Goal: Feedback & Contribution: Leave review/rating

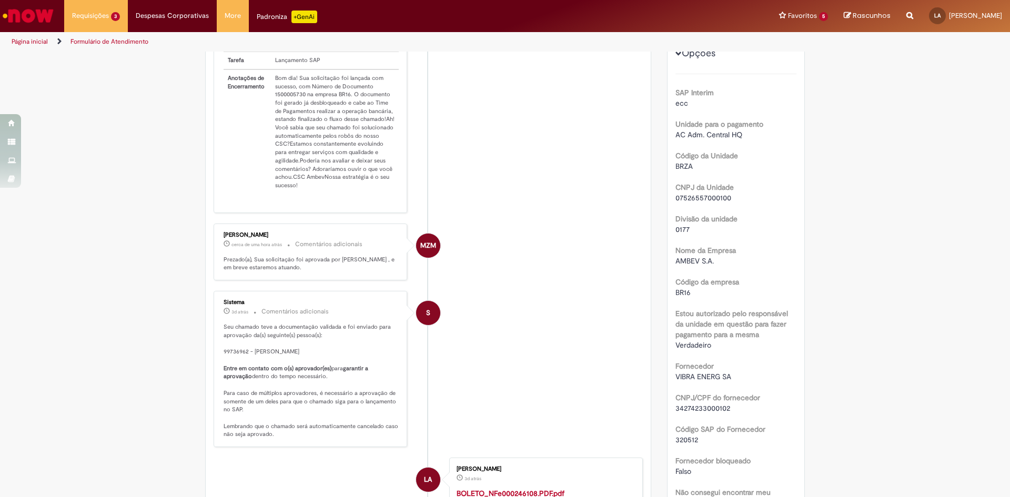
scroll to position [210, 0]
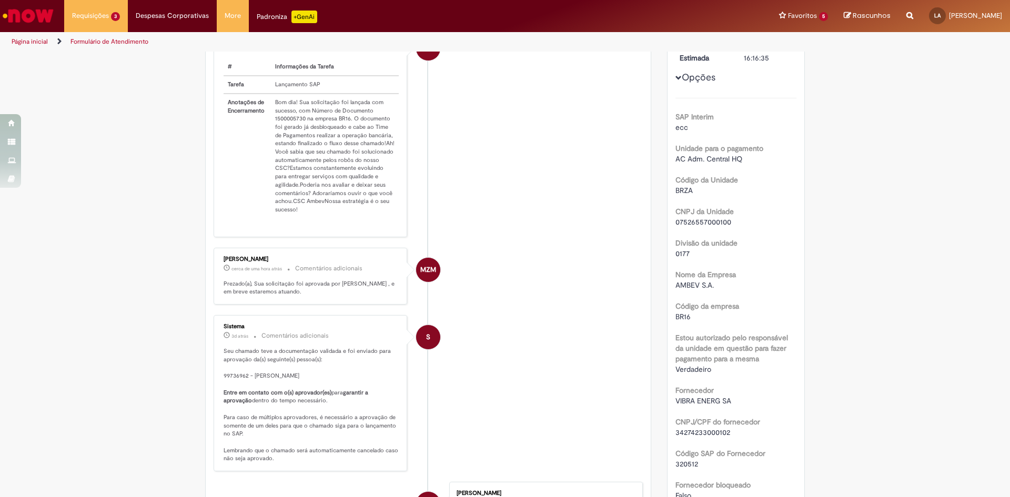
click at [271, 128] on td "Bom dia! Sua solicitação foi lançada com sucesso, com Número de Documento 15000…" at bounding box center [335, 156] width 128 height 125
drag, startPoint x: 270, startPoint y: 124, endPoint x: 300, endPoint y: 131, distance: 30.4
click at [302, 131] on td "Bom dia! Sua solicitação foi lançada com sucesso, com Número de Documento 15000…" at bounding box center [335, 156] width 128 height 125
copy td "1500005730"
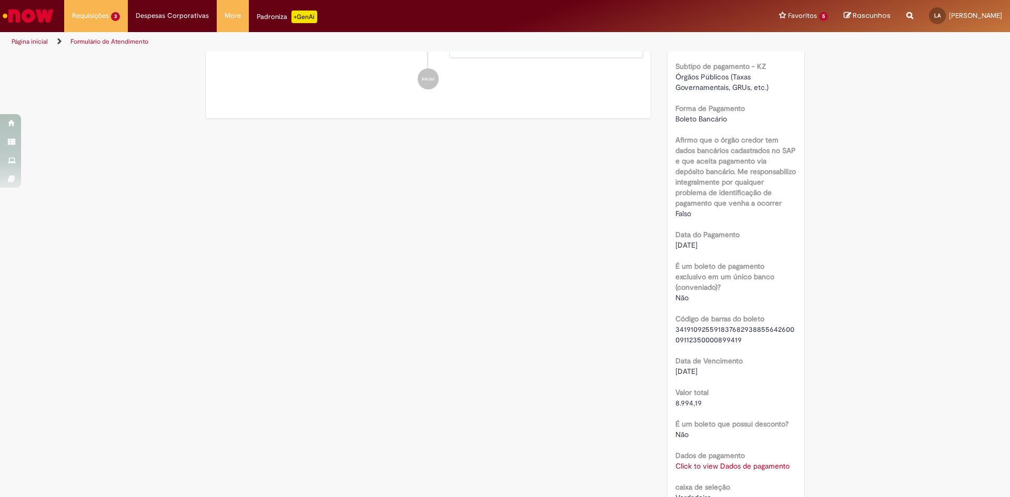
scroll to position [737, 0]
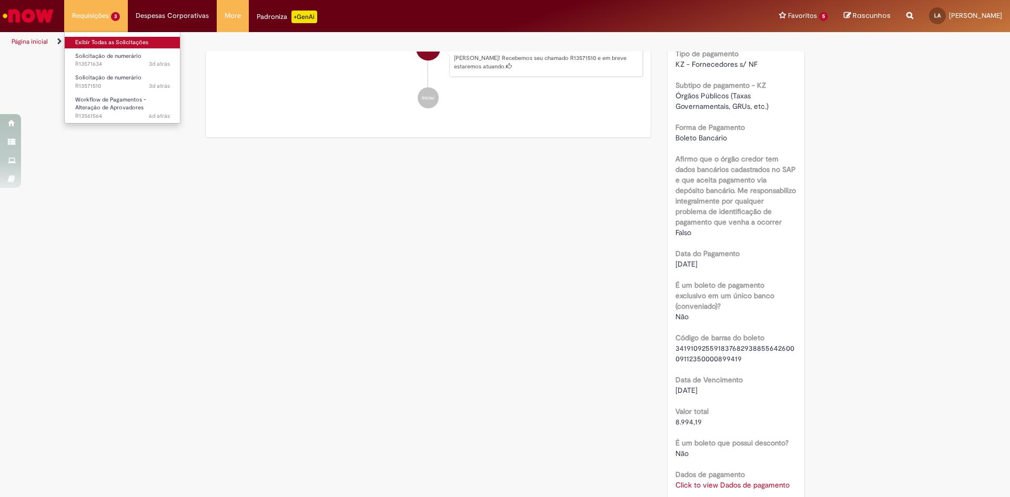
click at [102, 47] on link "Exibir Todas as Solicitações" at bounding box center [123, 43] width 116 height 12
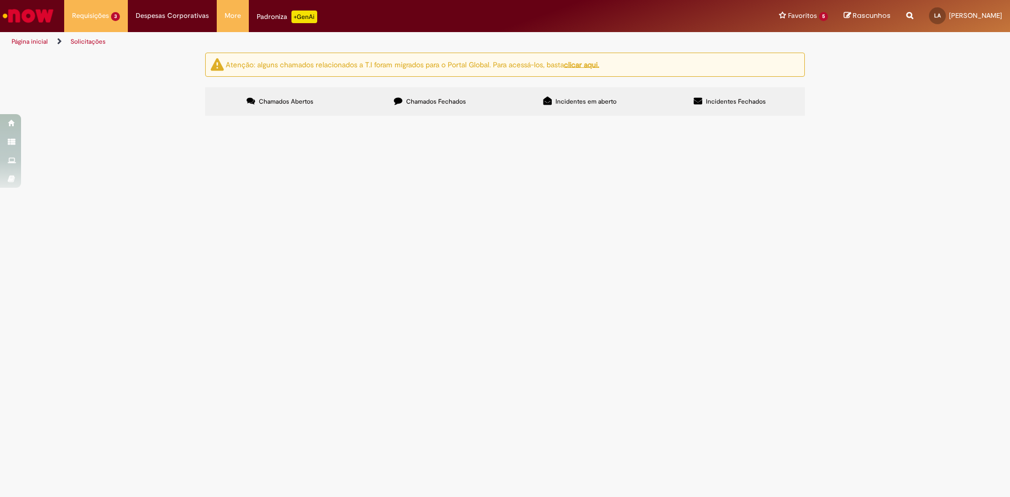
click at [0, 0] on span "ABASTECIMENTO - BOLETO 1000149544" at bounding box center [0, 0] width 0 height 0
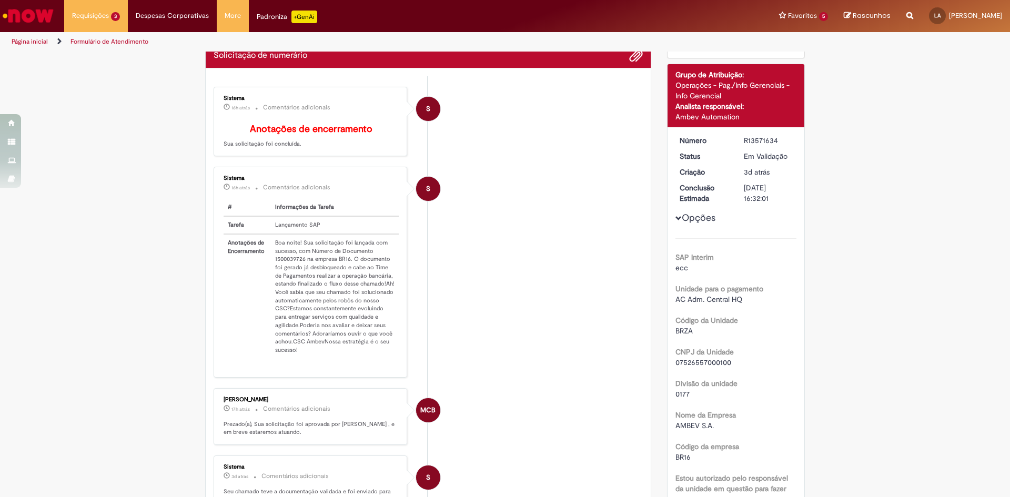
scroll to position [61, 0]
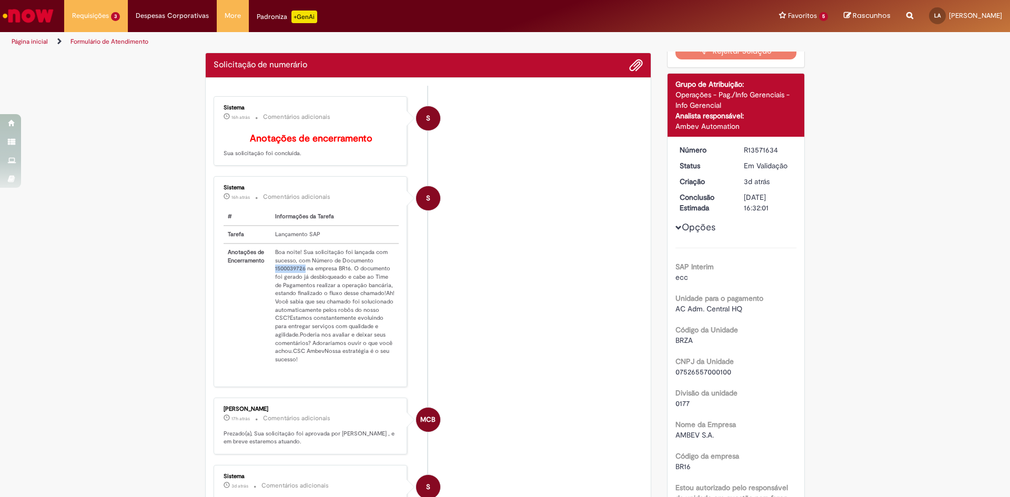
drag, startPoint x: 268, startPoint y: 277, endPoint x: 301, endPoint y: 279, distance: 33.2
click at [301, 279] on td "Boa noite! Sua solicitação foi lançada com sucesso, com Número de Documento 150…" at bounding box center [335, 306] width 128 height 125
copy td "1500039726"
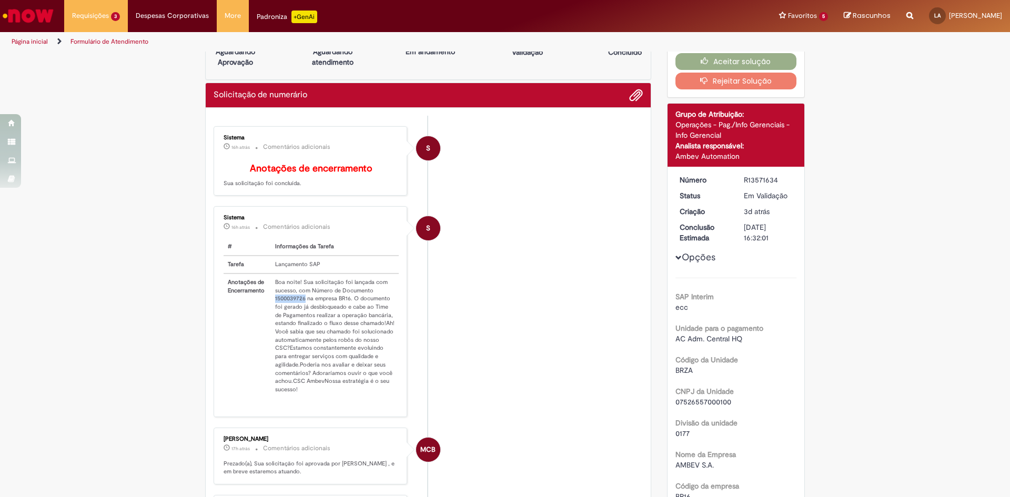
scroll to position [0, 0]
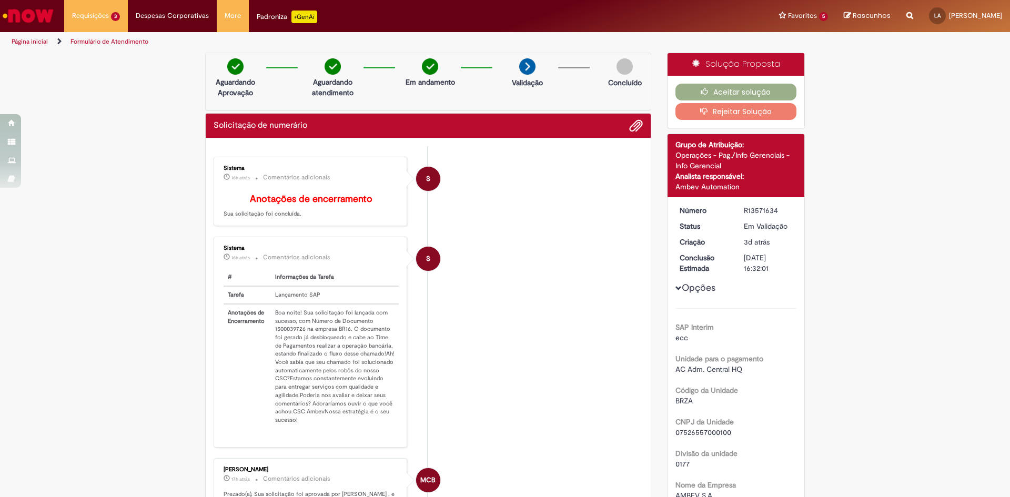
click at [701, 83] on div "Aceitar solução Rejeitar Solução" at bounding box center [736, 102] width 137 height 52
click at [703, 90] on icon "button" at bounding box center [707, 91] width 13 height 7
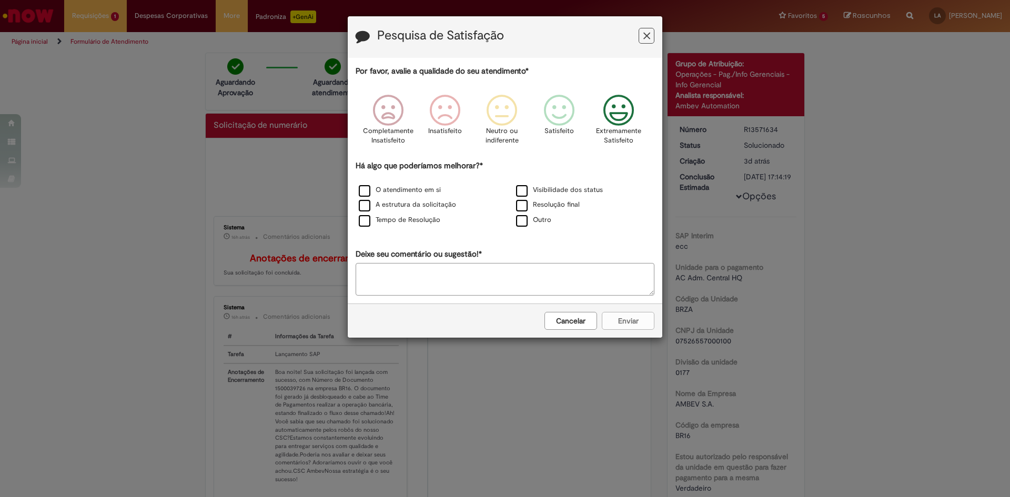
click at [614, 114] on icon "Feedback" at bounding box center [618, 111] width 39 height 32
click at [550, 190] on label "Visibilidade dos status" at bounding box center [559, 190] width 87 height 10
click at [526, 206] on label "Resolução final" at bounding box center [548, 205] width 64 height 10
click at [429, 190] on label "O atendimento em si" at bounding box center [400, 190] width 82 height 10
click at [417, 220] on label "Tempo de Resolução" at bounding box center [400, 220] width 82 height 10
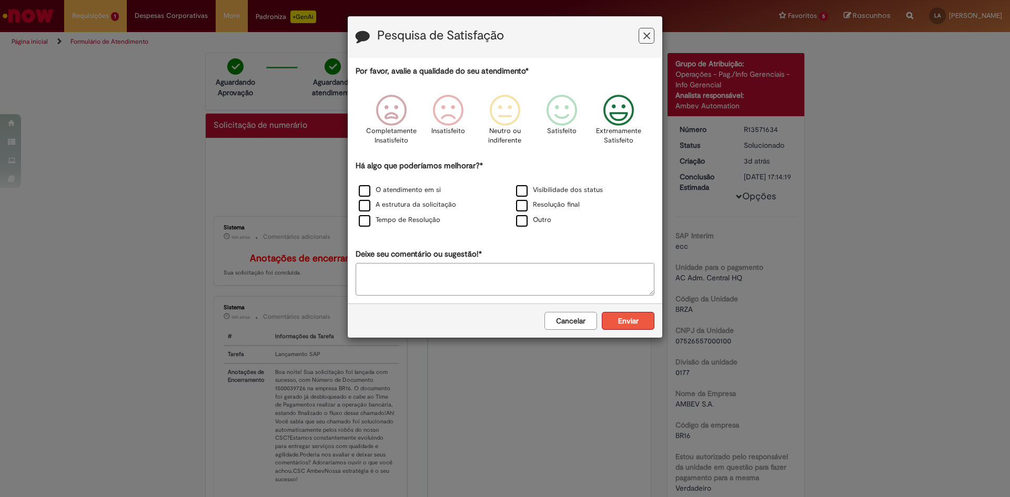
click at [623, 327] on button "Enviar" at bounding box center [628, 321] width 53 height 18
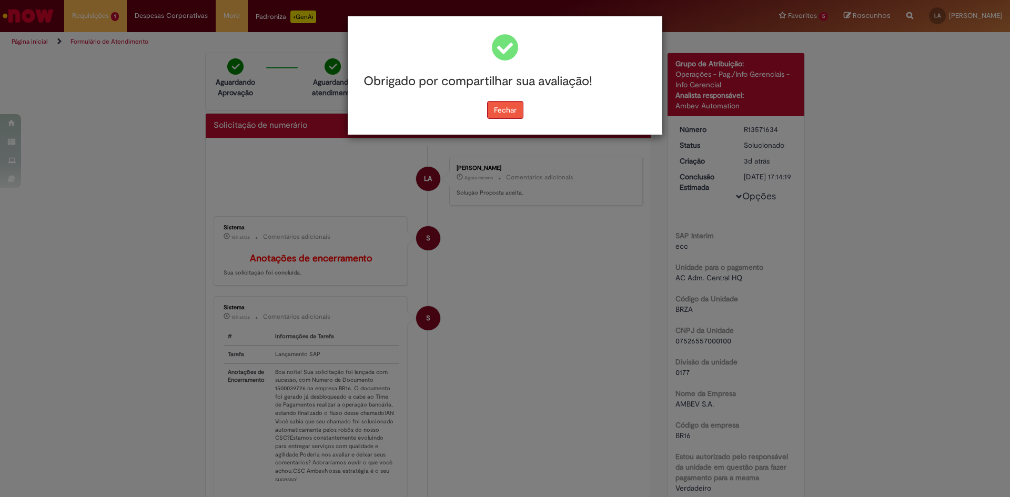
click at [508, 106] on button "Fechar" at bounding box center [505, 110] width 36 height 18
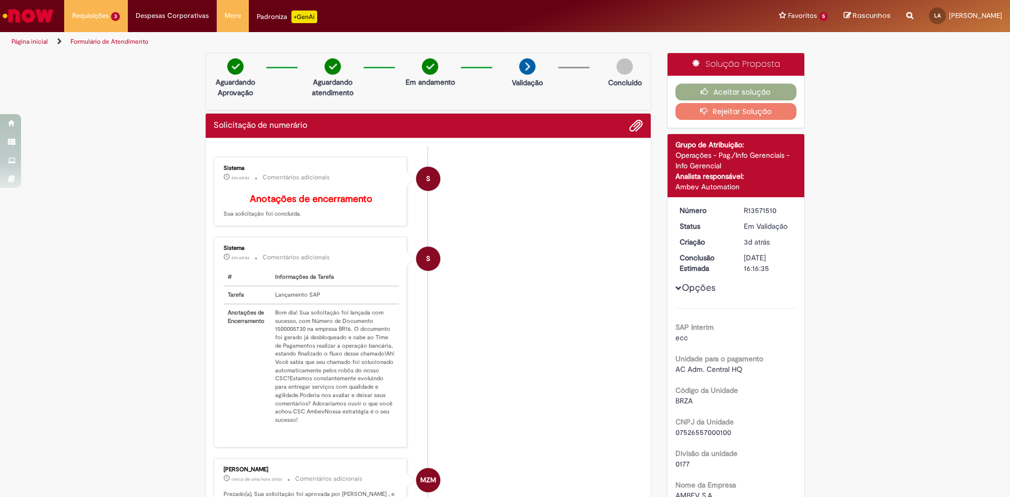
scroll to position [158, 0]
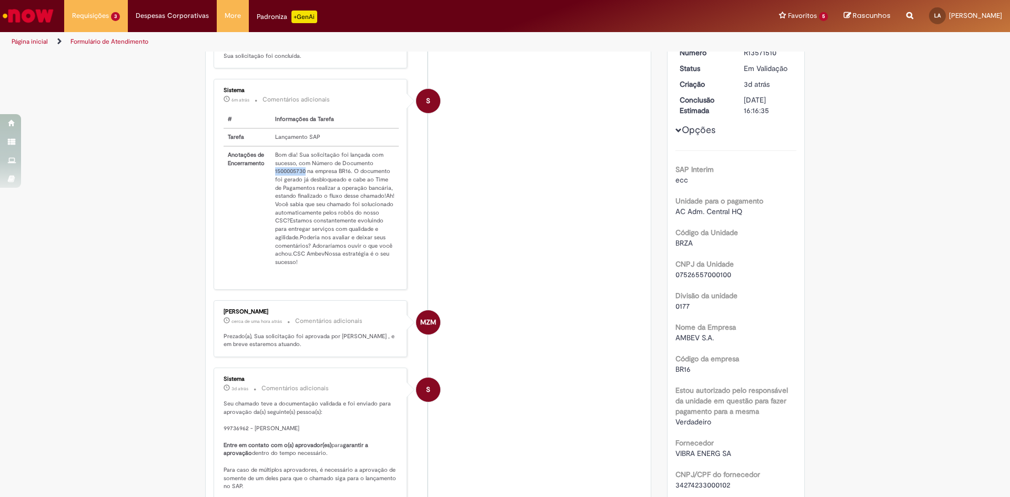
drag, startPoint x: 272, startPoint y: 177, endPoint x: 302, endPoint y: 183, distance: 31.0
click at [302, 183] on td "Bom dia! Sua solicitação foi lançada com sucesso, com Número de Documento 15000…" at bounding box center [335, 208] width 128 height 125
copy td "1500005730"
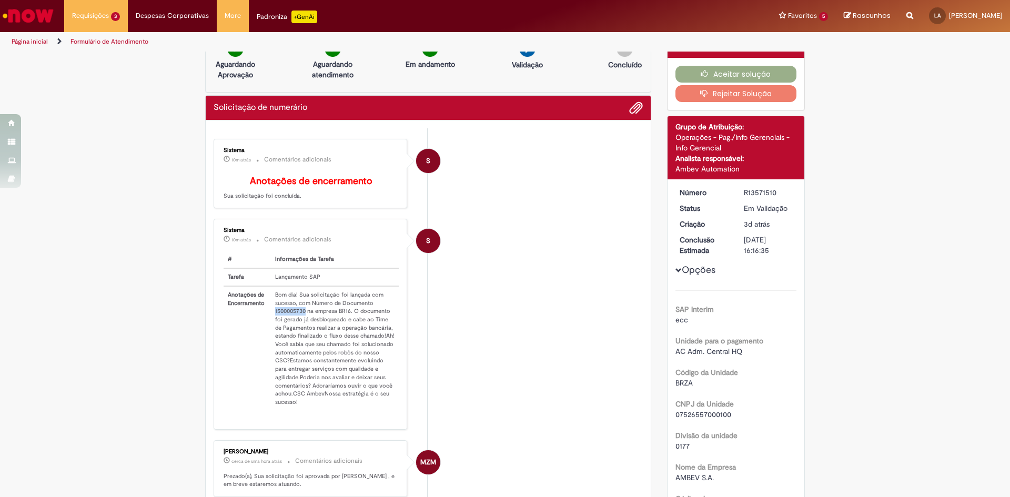
scroll to position [0, 0]
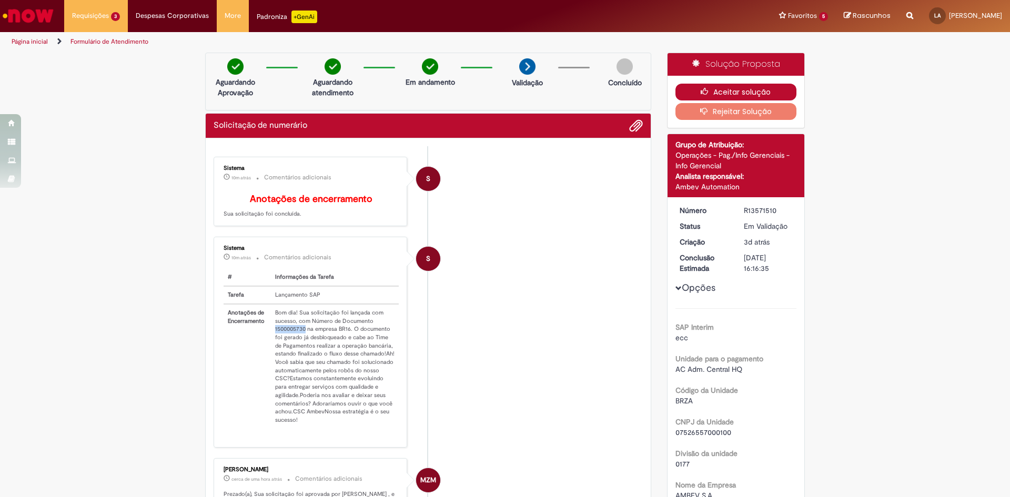
click at [728, 88] on button "Aceitar solução" at bounding box center [737, 92] width 122 height 17
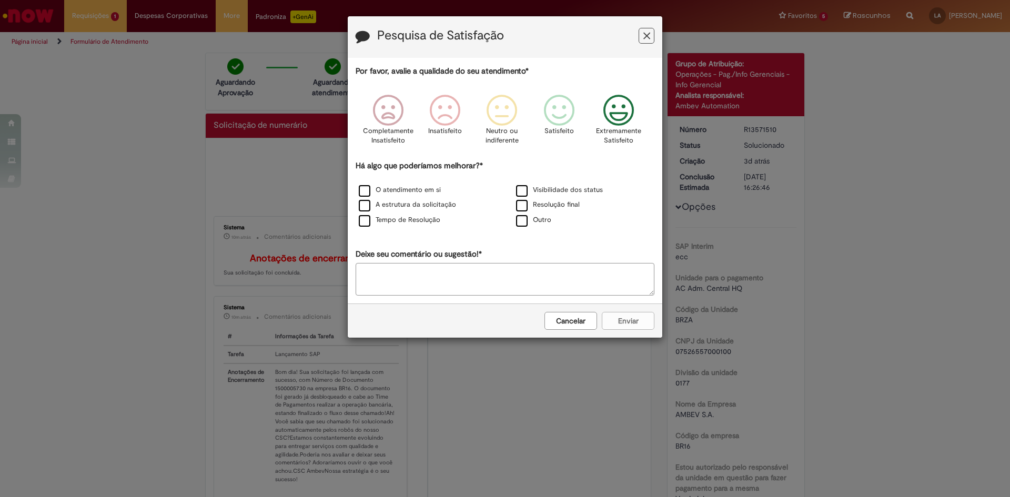
click at [634, 117] on icon "Feedback" at bounding box center [618, 111] width 39 height 32
click at [554, 192] on label "Visibilidade dos status" at bounding box center [559, 190] width 87 height 10
click at [546, 203] on label "Resolução final" at bounding box center [548, 205] width 64 height 10
click at [431, 186] on label "O atendimento em si" at bounding box center [400, 190] width 82 height 10
click at [385, 218] on label "Tempo de Resolução" at bounding box center [400, 220] width 82 height 10
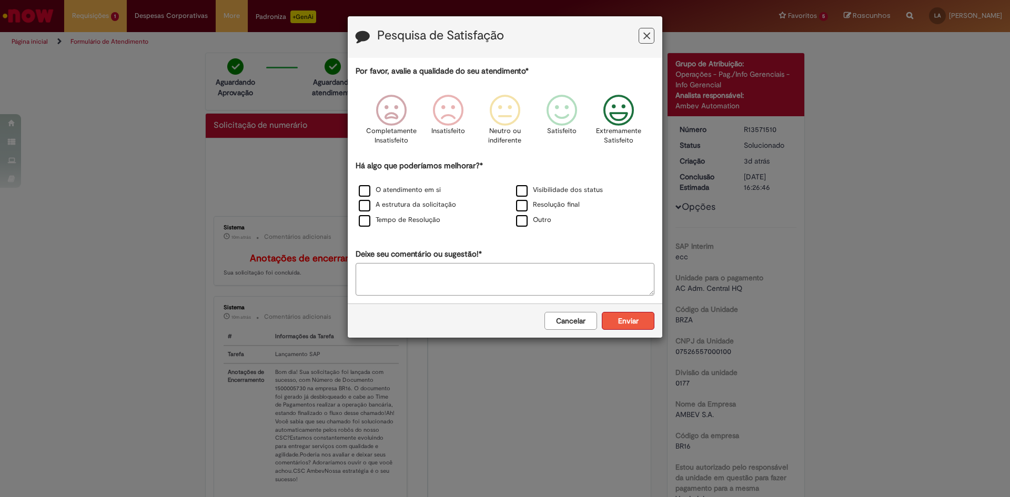
click at [623, 327] on button "Enviar" at bounding box center [628, 321] width 53 height 18
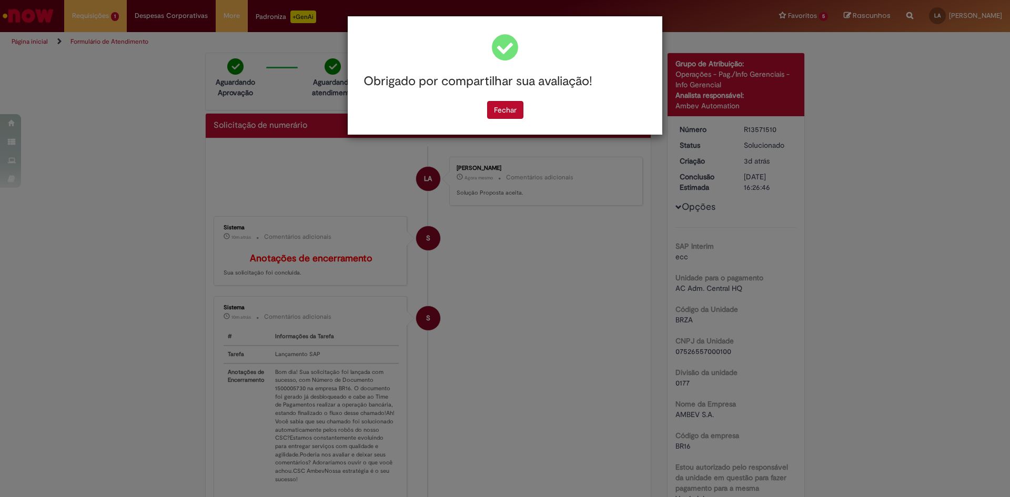
click at [510, 100] on div "Obrigado por compartilhar sua avaliação!" at bounding box center [505, 81] width 299 height 39
click at [517, 126] on div "Obrigado por compartilhar sua avaliação! [GEOGRAPHIC_DATA]" at bounding box center [505, 75] width 315 height 118
click at [517, 105] on button "Fechar" at bounding box center [505, 110] width 36 height 18
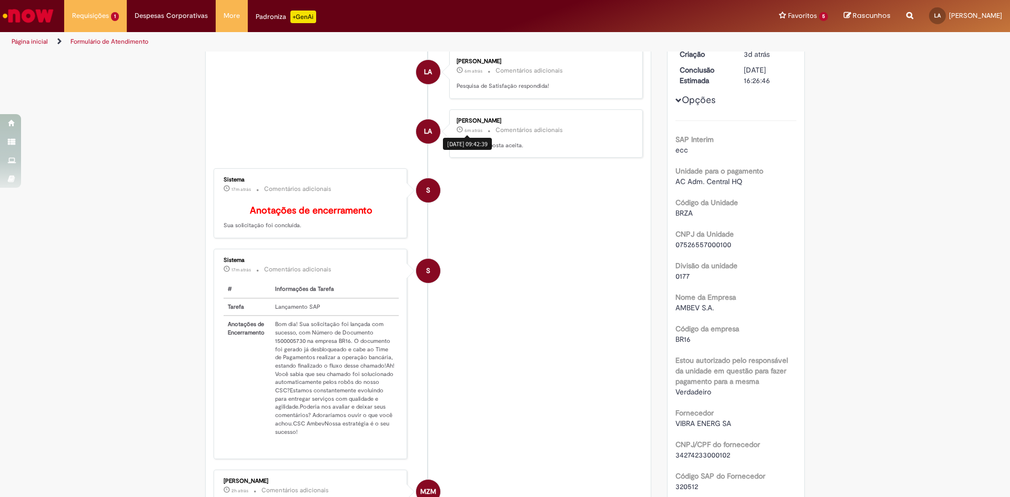
scroll to position [158, 0]
